Goal: Information Seeking & Learning: Learn about a topic

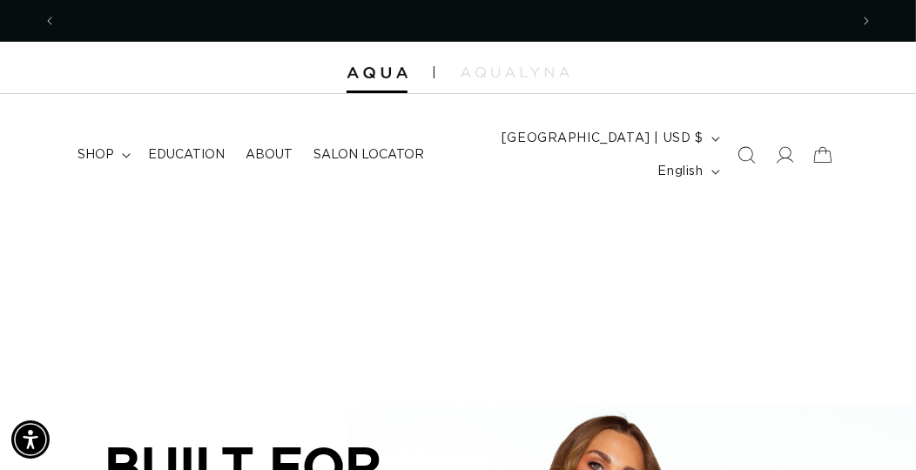
scroll to position [0, 792]
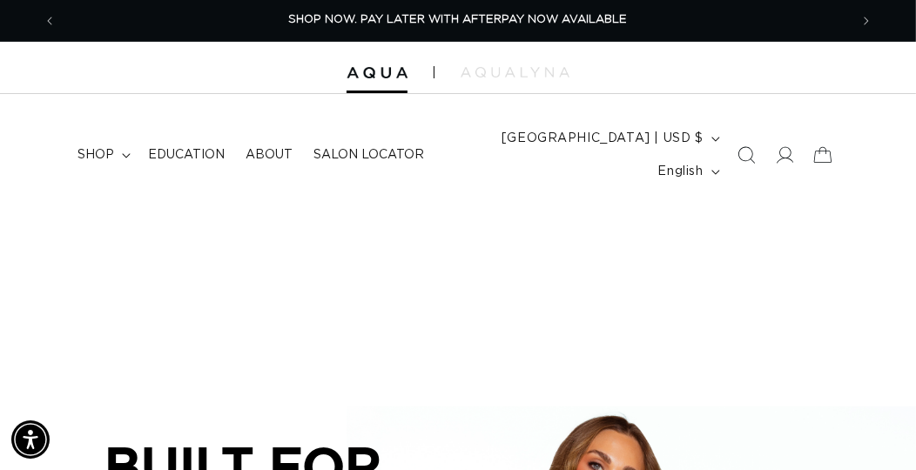
click at [190, 155] on span "Education" at bounding box center [186, 155] width 77 height 16
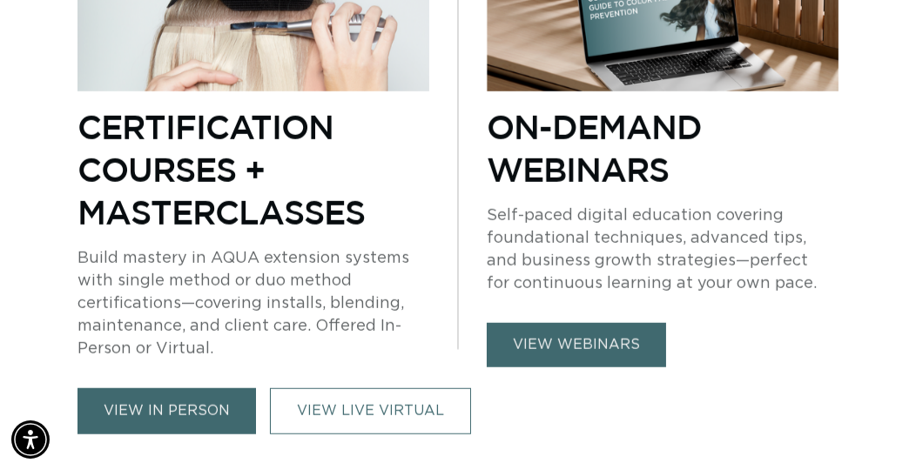
scroll to position [1161, 0]
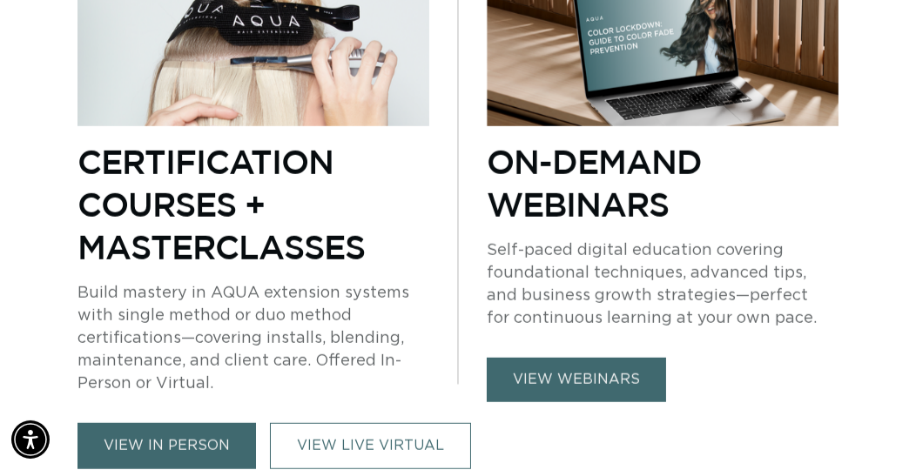
click at [565, 364] on link "view webinars" at bounding box center [576, 380] width 179 height 44
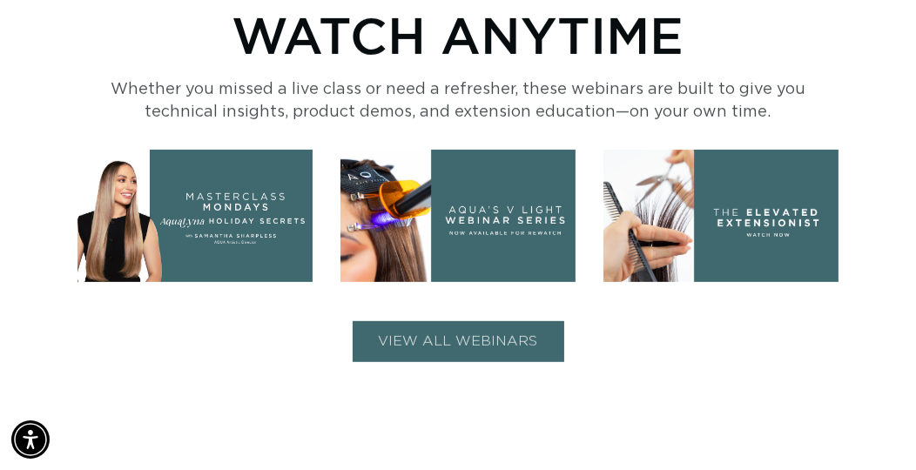
scroll to position [0, 1585]
click at [476, 341] on button "VIEW ALL WEBINARS" at bounding box center [459, 341] width 212 height 41
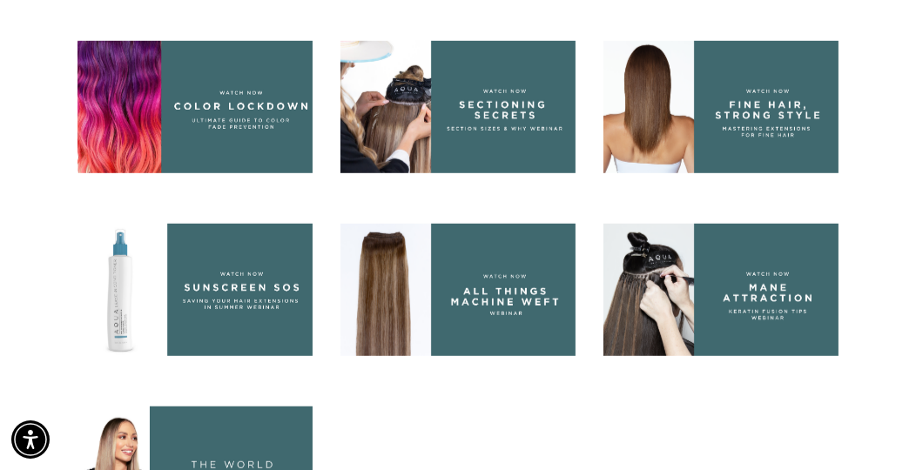
scroll to position [0, 0]
click at [722, 306] on img at bounding box center [720, 290] width 235 height 132
